Goal: Task Accomplishment & Management: Manage account settings

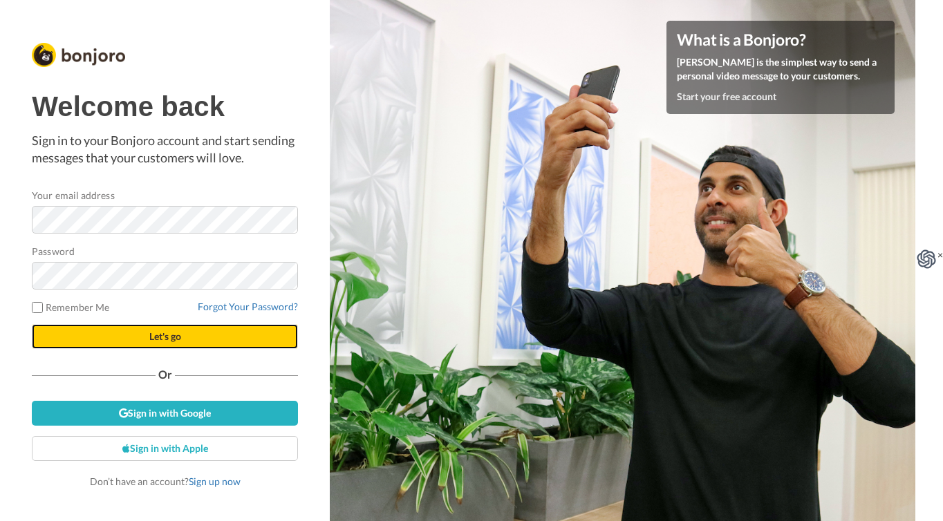
click at [188, 340] on button "Let's go" at bounding box center [165, 336] width 266 height 25
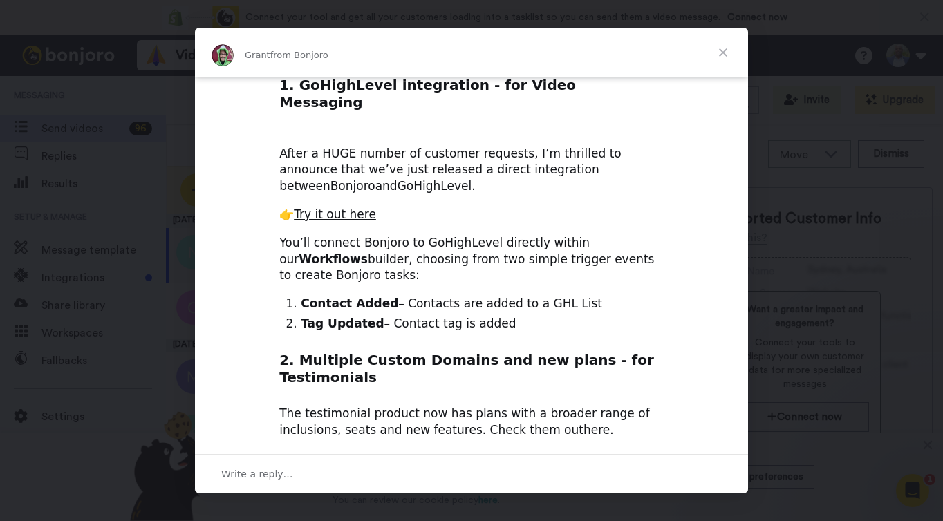
scroll to position [103, 0]
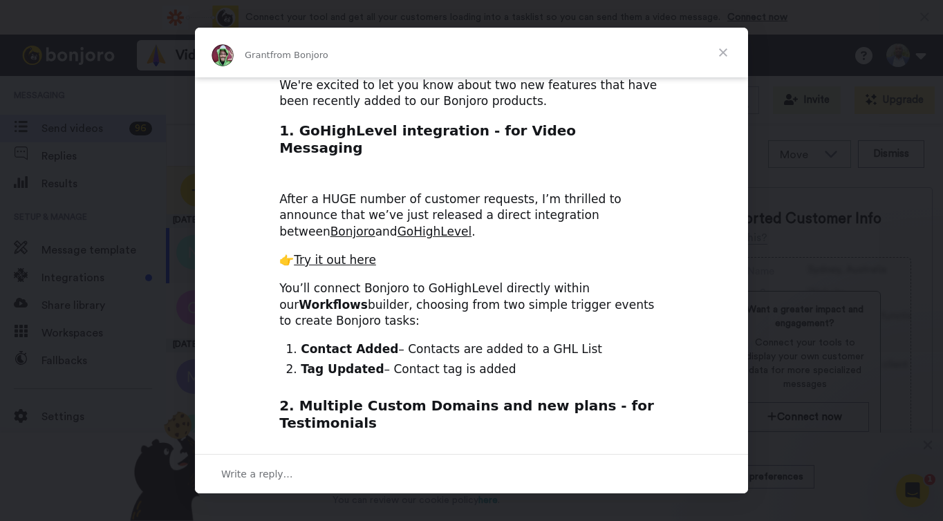
click at [722, 50] on span "Close" at bounding box center [723, 53] width 50 height 50
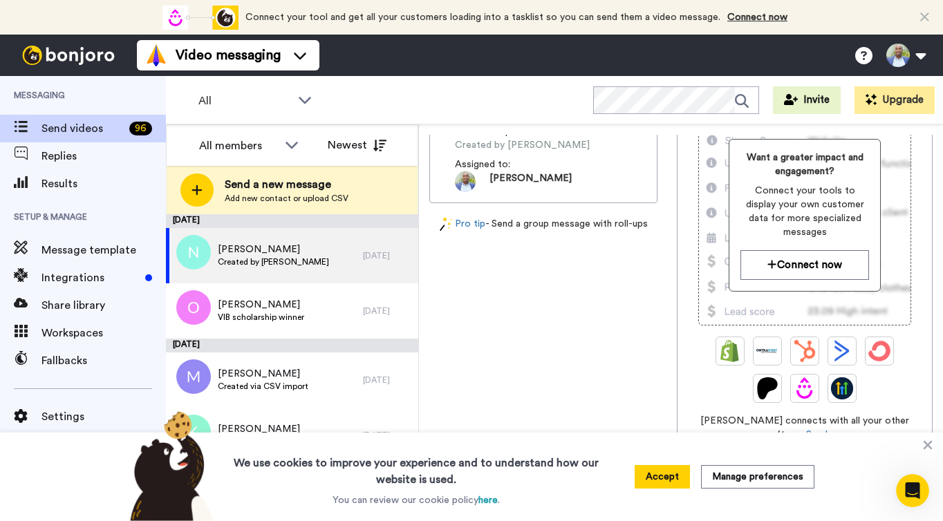
scroll to position [0, 0]
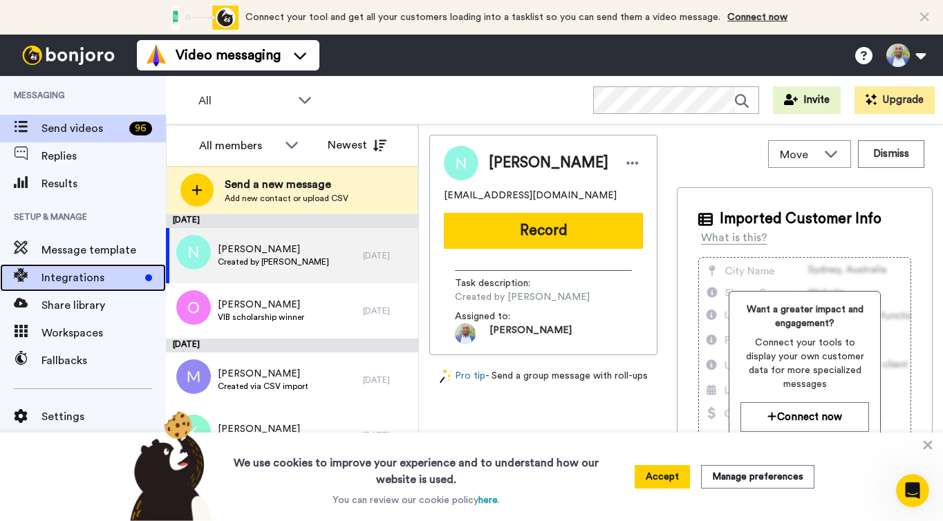
click at [107, 277] on span "Integrations" at bounding box center [90, 278] width 98 height 17
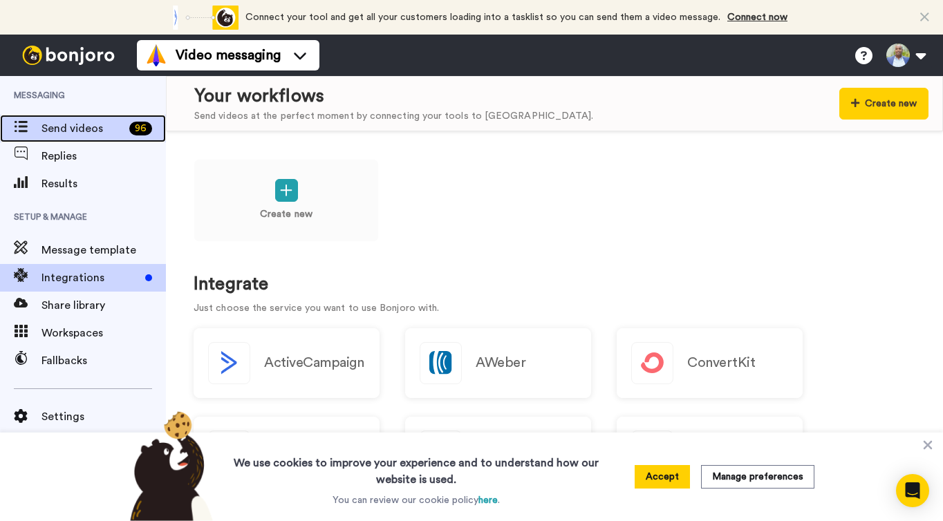
click at [102, 128] on span "Send videos" at bounding box center [82, 128] width 82 height 17
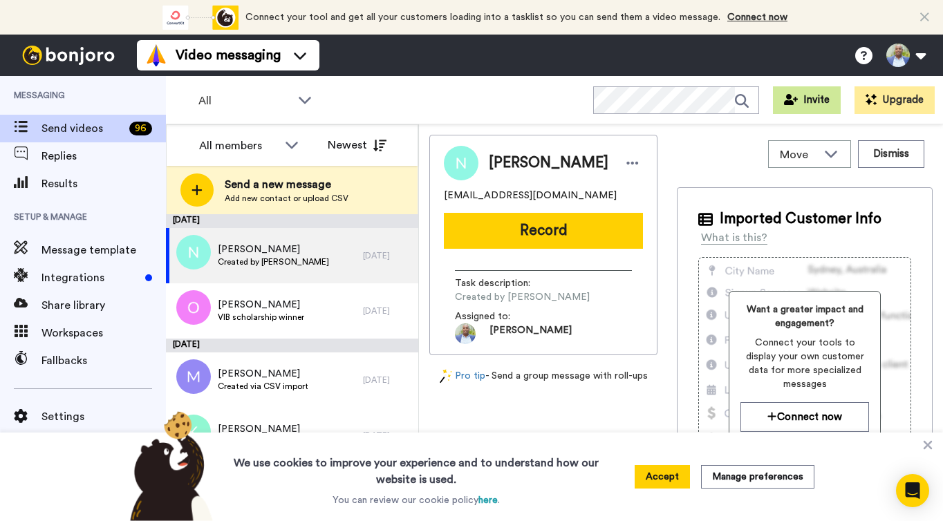
click at [831, 96] on button "Invite" at bounding box center [807, 100] width 68 height 28
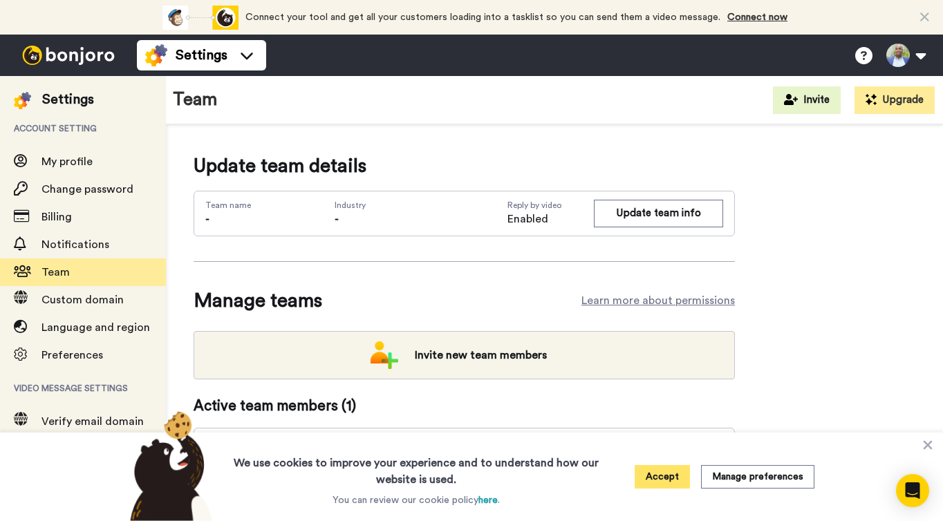
click at [684, 477] on button "Accept" at bounding box center [662, 477] width 55 height 24
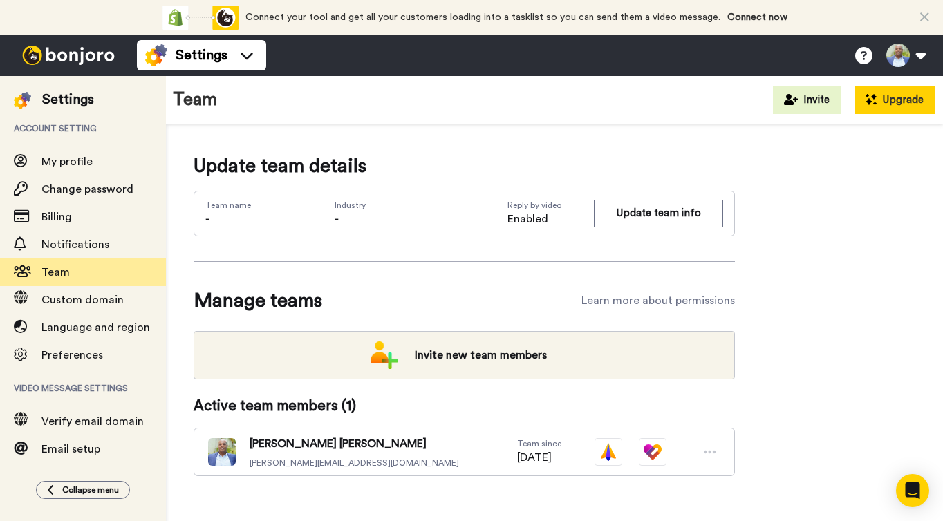
click at [927, 100] on button "Upgrade" at bounding box center [894, 100] width 80 height 28
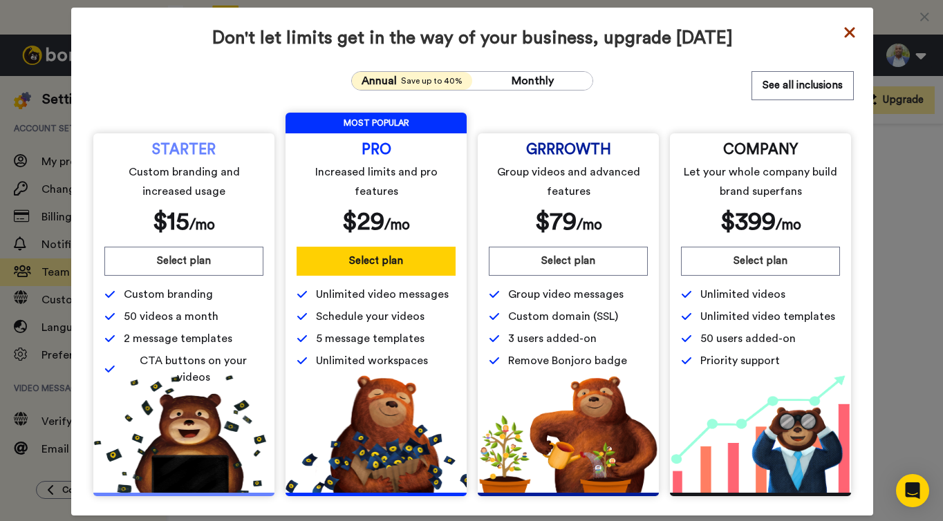
click at [856, 31] on icon at bounding box center [850, 32] width 14 height 17
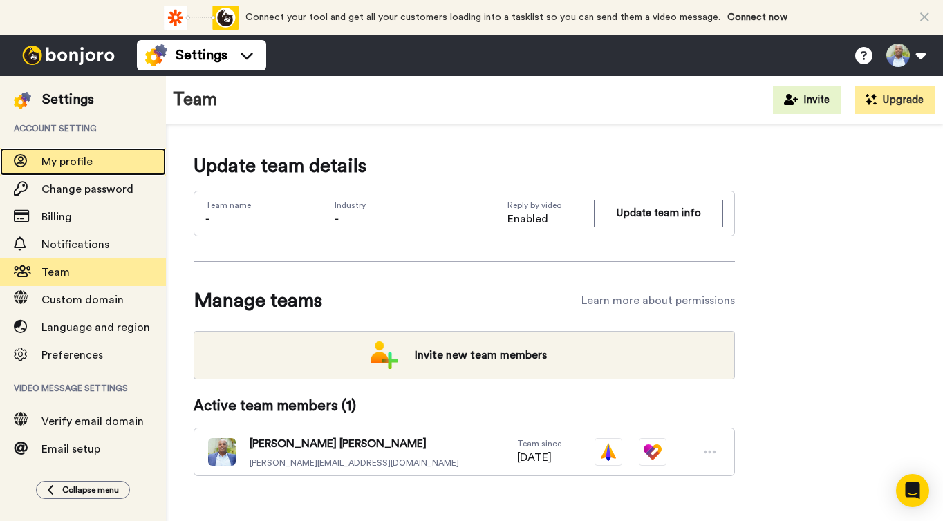
click at [75, 162] on span "My profile" at bounding box center [66, 161] width 51 height 11
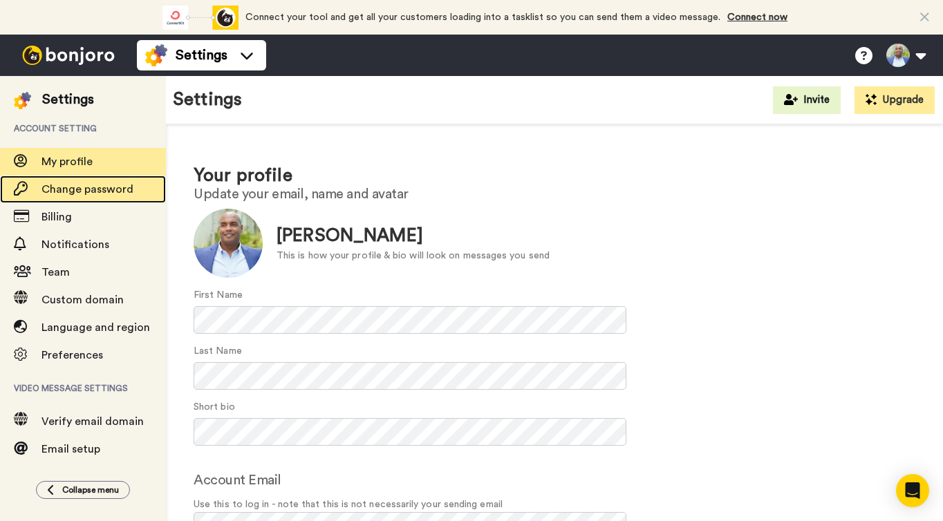
click at [77, 203] on div "Change password" at bounding box center [83, 190] width 166 height 28
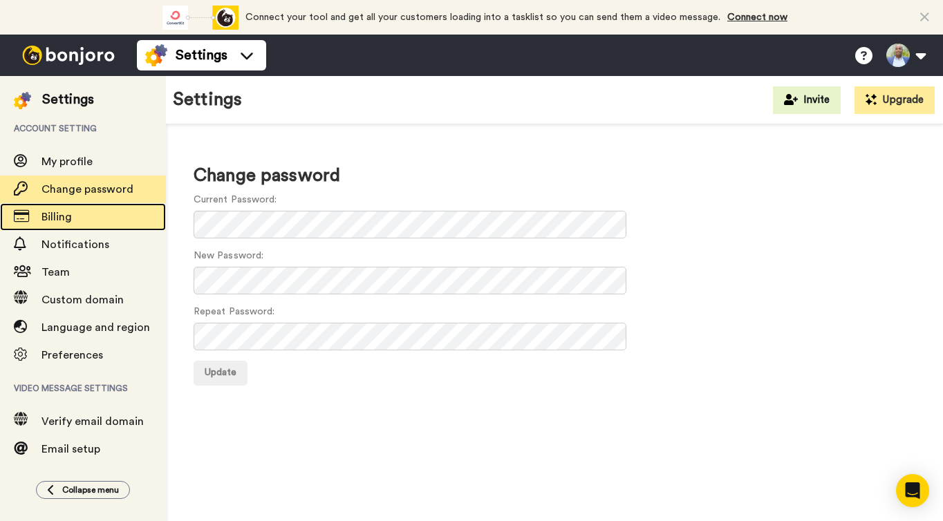
click at [73, 222] on span "Billing" at bounding box center [103, 217] width 124 height 17
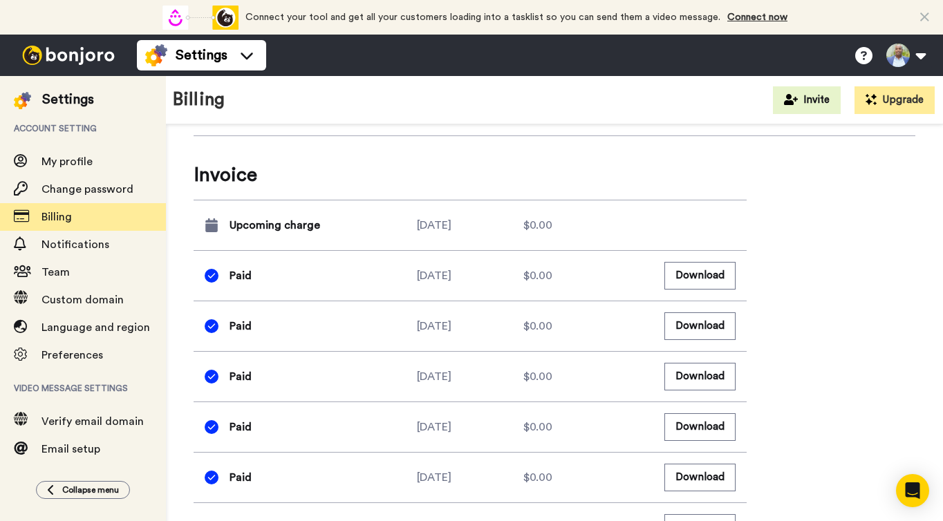
scroll to position [864, 0]
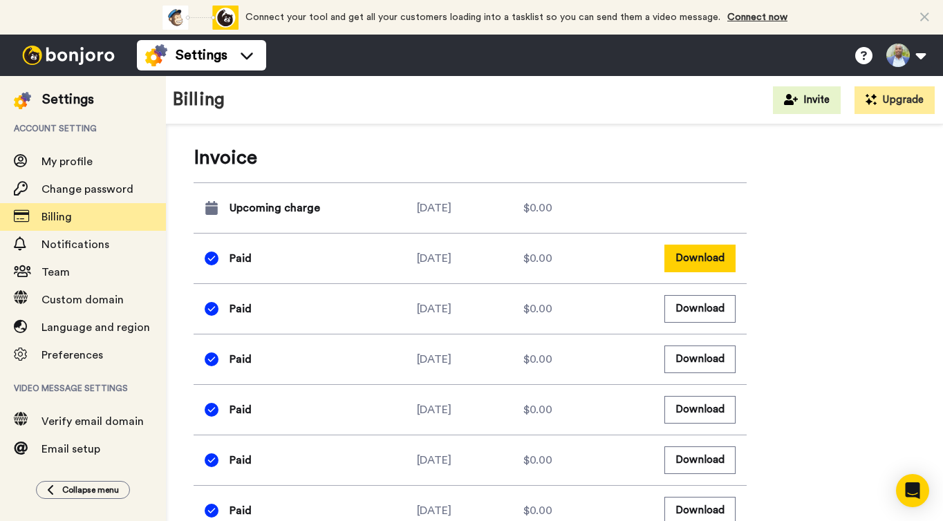
click at [702, 267] on button "Download" at bounding box center [699, 258] width 71 height 27
click at [827, 108] on button "Invite" at bounding box center [807, 100] width 68 height 28
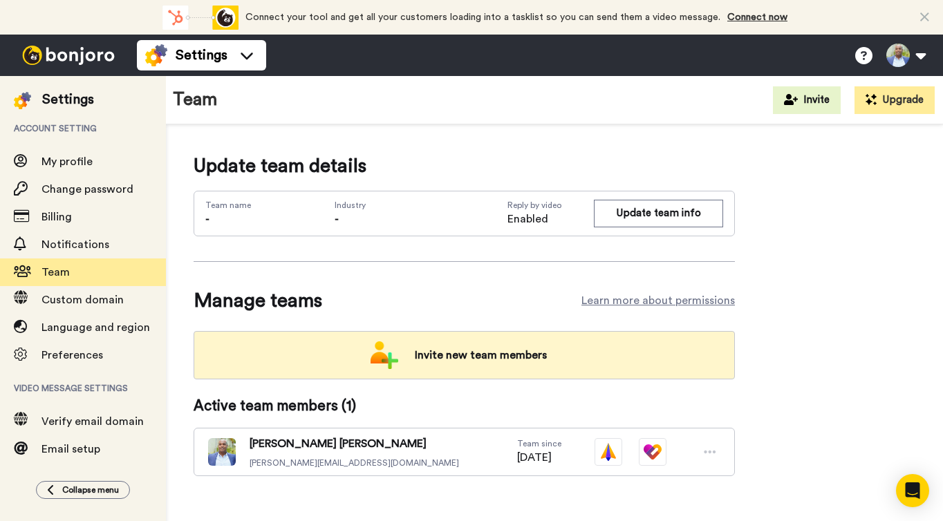
click at [476, 357] on span "Invite new team members" at bounding box center [481, 356] width 154 height 28
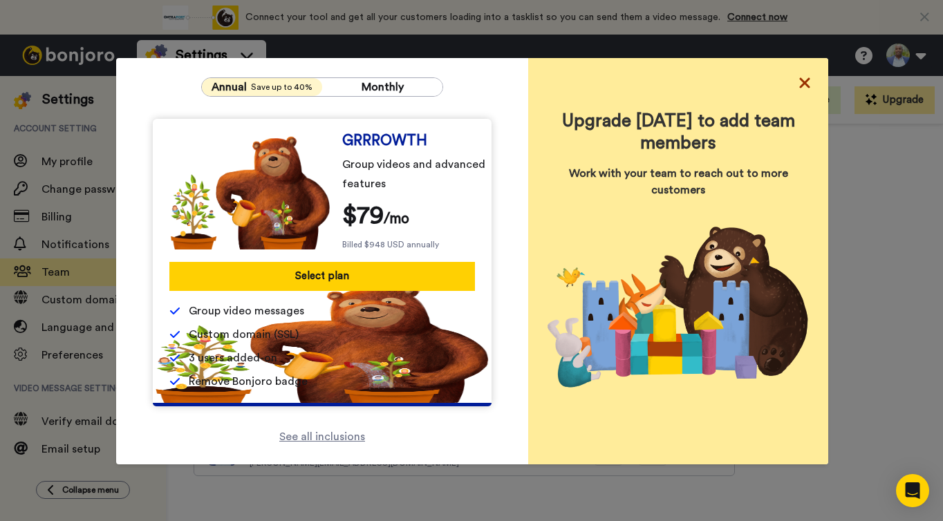
click at [807, 86] on icon at bounding box center [804, 83] width 10 height 10
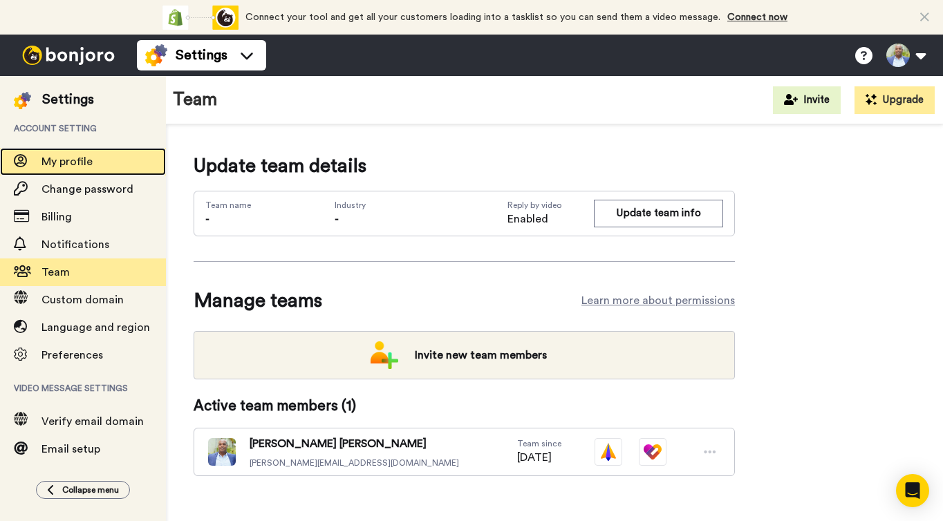
click at [82, 153] on div "My profile" at bounding box center [83, 162] width 166 height 28
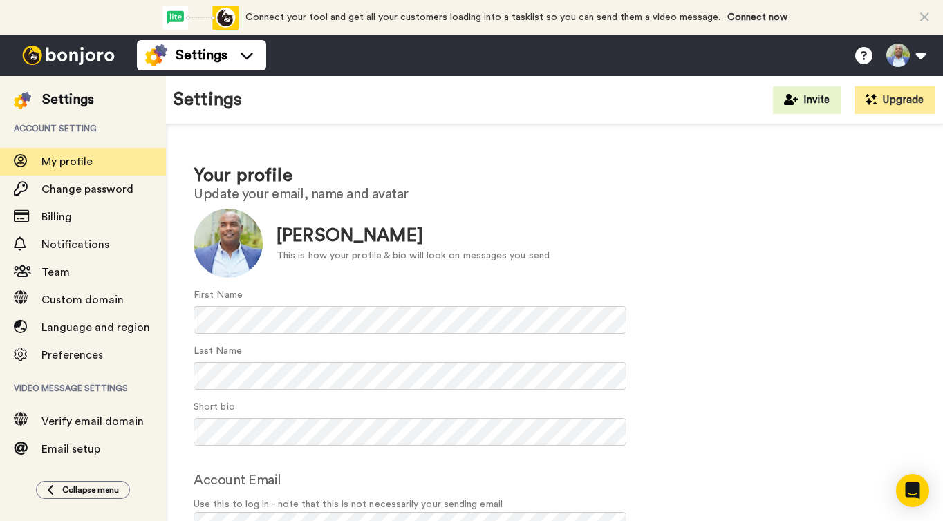
click at [53, 48] on img at bounding box center [69, 55] width 104 height 19
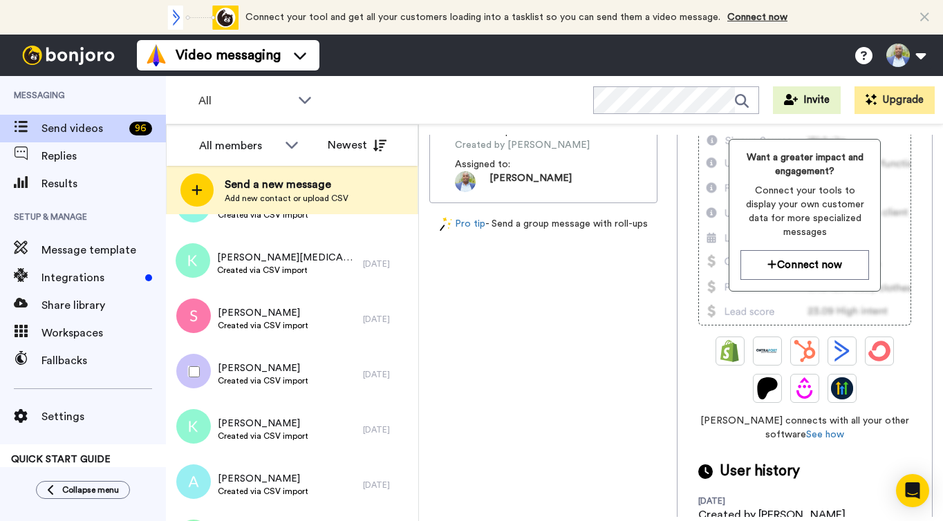
scroll to position [1103, 0]
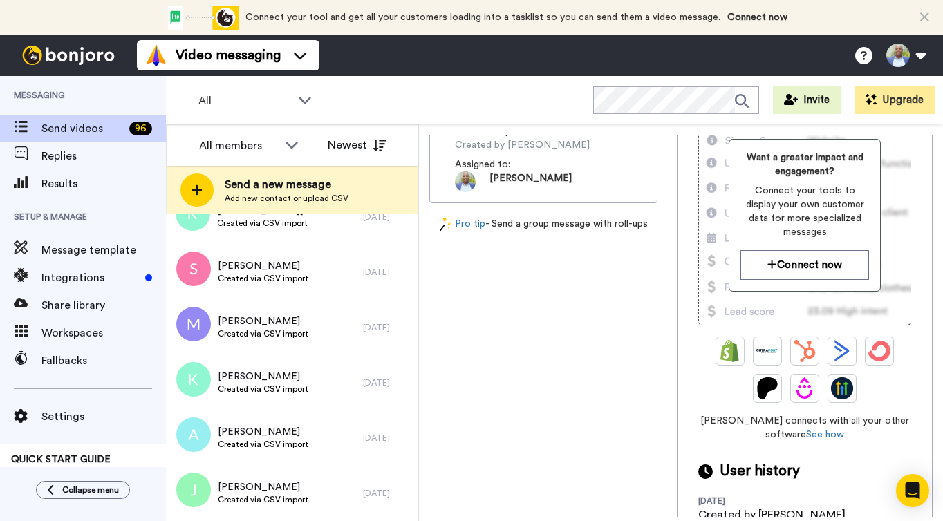
click at [754, 56] on div "Video messaging Switch to Video messaging Testimonials Settings Discover Help &…" at bounding box center [540, 55] width 806 height 41
click at [904, 55] on button at bounding box center [905, 55] width 53 height 30
click at [826, 50] on div "Video messaging Switch to Video messaging Testimonials Settings Discover Help &…" at bounding box center [540, 55] width 806 height 41
click at [892, 64] on button at bounding box center [905, 55] width 53 height 30
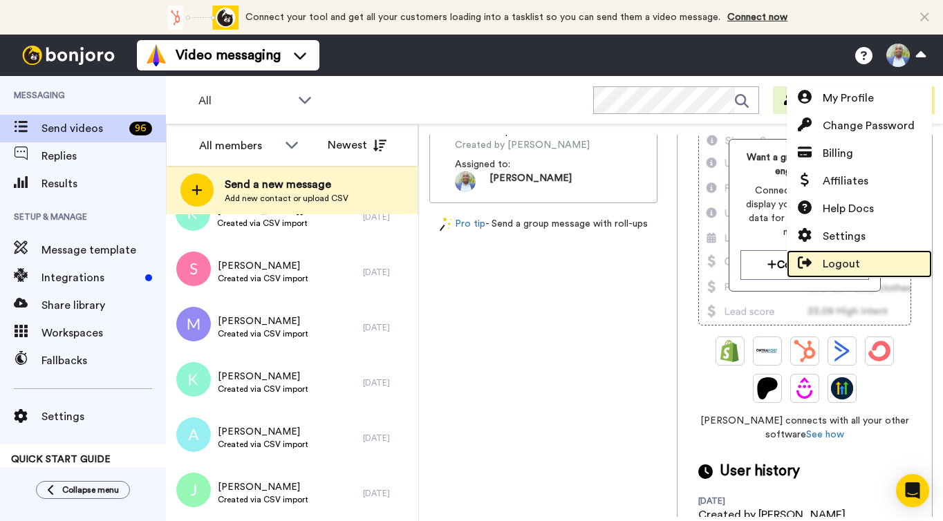
click at [855, 258] on span "Logout" at bounding box center [841, 264] width 37 height 17
